Goal: Transaction & Acquisition: Purchase product/service

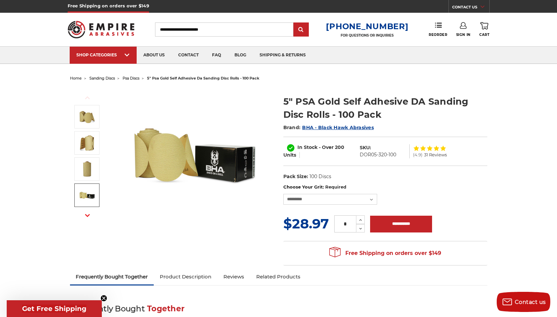
click at [86, 203] on img at bounding box center [87, 195] width 17 height 17
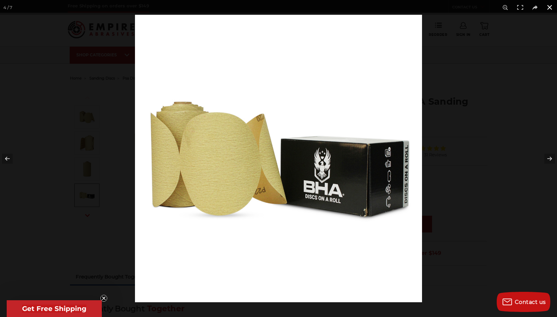
click at [552, 11] on button at bounding box center [550, 7] width 15 height 15
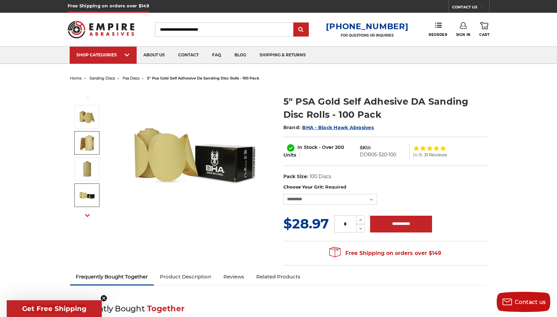
click at [91, 150] on img at bounding box center [87, 142] width 17 height 17
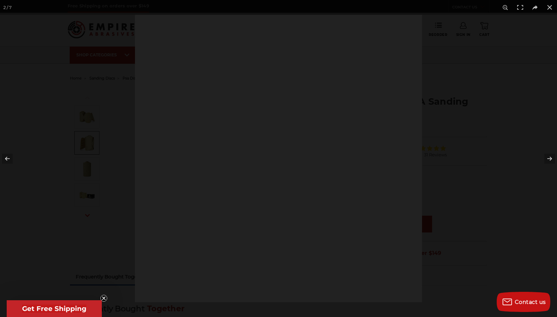
click at [93, 119] on div at bounding box center [278, 158] width 557 height 317
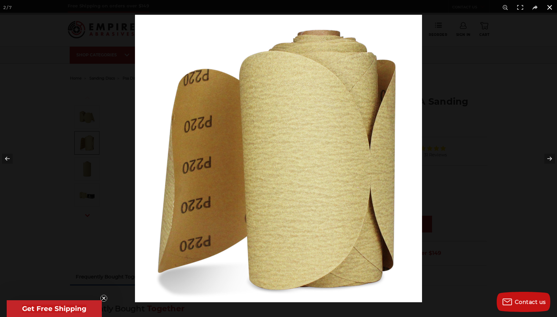
click at [550, 6] on button at bounding box center [550, 7] width 15 height 15
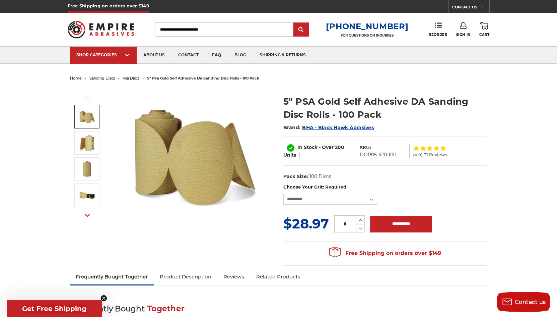
click at [94, 126] on link at bounding box center [86, 116] width 25 height 23
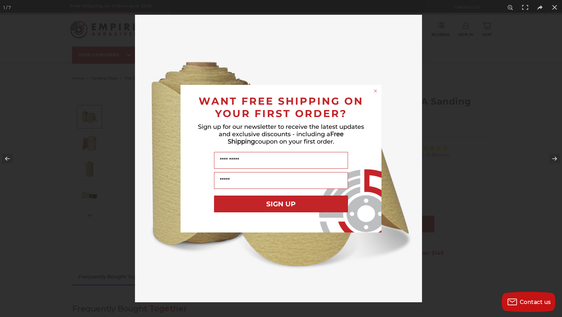
click at [377, 92] on circle "Close dialog" at bounding box center [376, 90] width 6 height 6
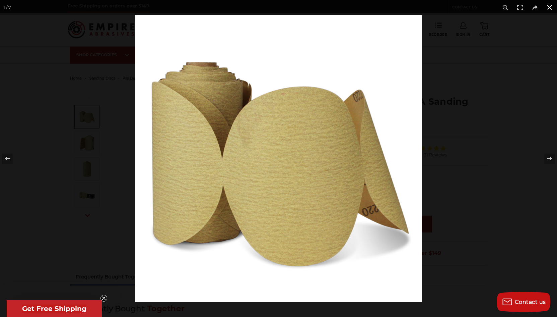
click at [552, 6] on button at bounding box center [550, 7] width 15 height 15
